Goal: Information Seeking & Learning: Learn about a topic

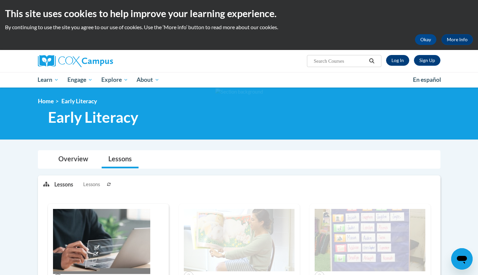
click at [394, 62] on link "Log In" at bounding box center [397, 60] width 23 height 11
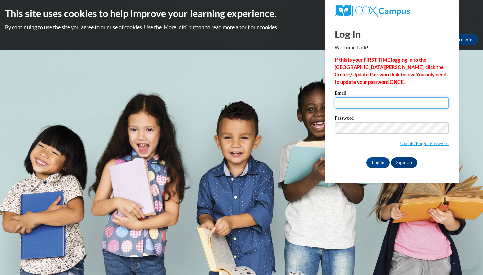
type input "dominique.vassar@flamingswordcampus.org"
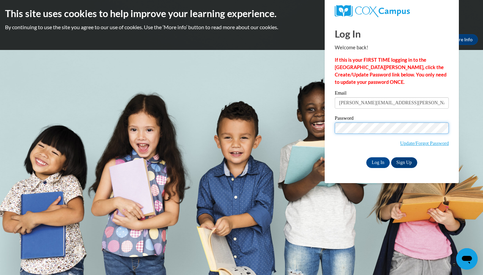
click at [377, 161] on input "Log In" at bounding box center [377, 162] width 23 height 11
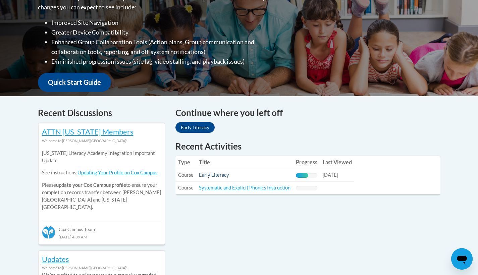
click at [225, 177] on link "Early Literacy" at bounding box center [214, 175] width 30 height 6
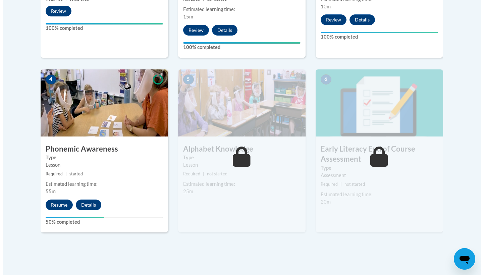
scroll to position [346, 0]
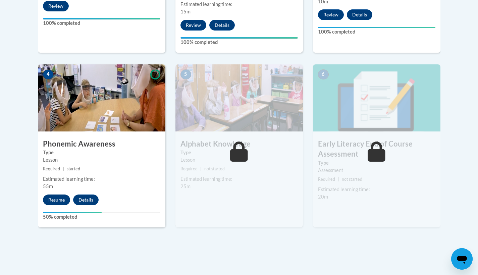
click at [61, 198] on button "Resume" at bounding box center [56, 199] width 27 height 11
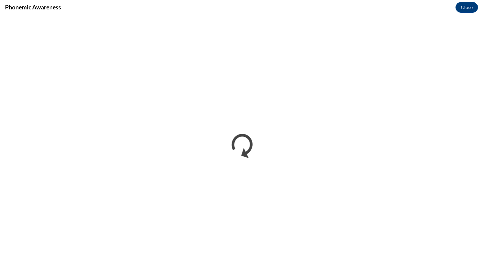
scroll to position [0, 0]
click at [463, 10] on button "Close" at bounding box center [466, 7] width 22 height 11
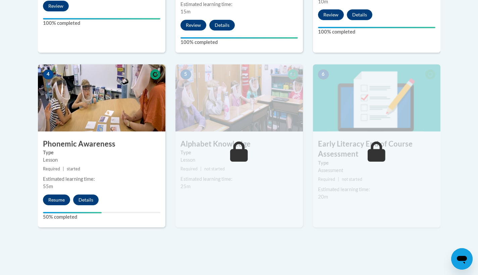
click at [63, 196] on button "Resume" at bounding box center [56, 199] width 27 height 11
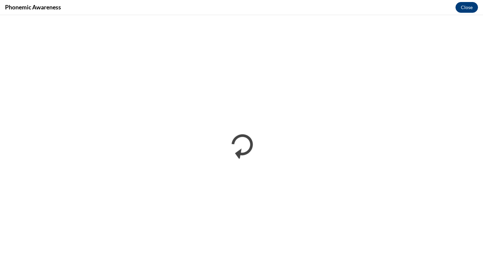
click at [465, 5] on button "Close" at bounding box center [466, 7] width 22 height 11
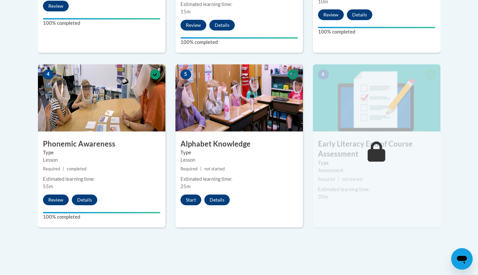
click at [191, 198] on button "Start" at bounding box center [190, 199] width 21 height 11
